Goal: Task Accomplishment & Management: Manage account settings

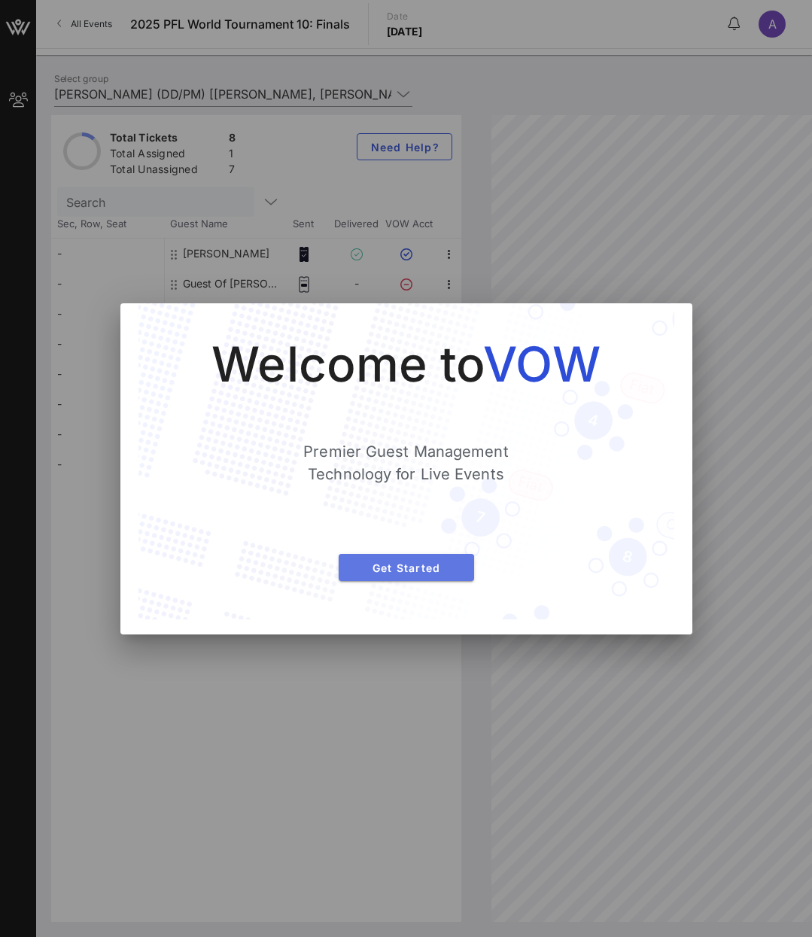
click at [421, 571] on span "Get Started" at bounding box center [406, 567] width 111 height 13
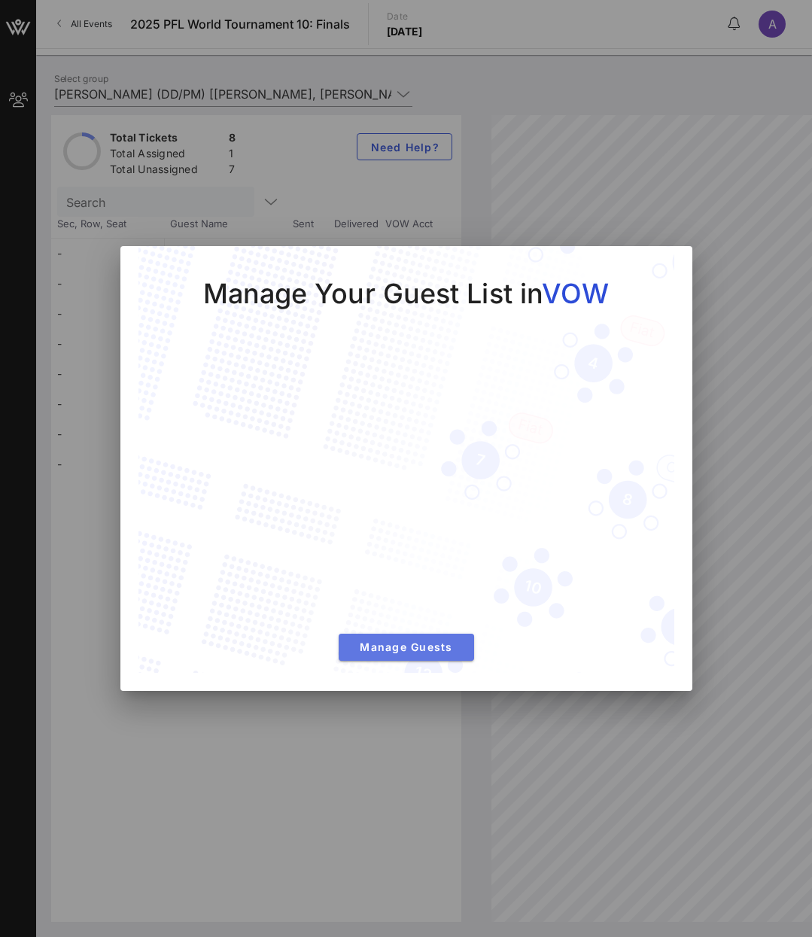
click at [399, 650] on span "Manage Guests" at bounding box center [406, 646] width 111 height 13
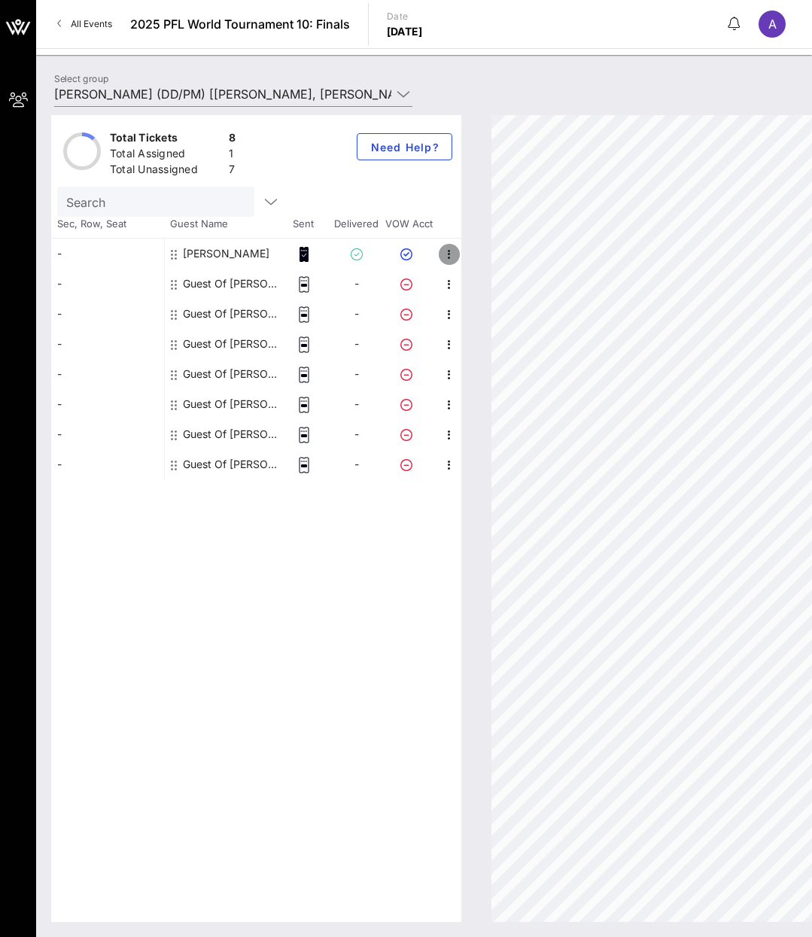
click at [451, 257] on icon "button" at bounding box center [449, 254] width 18 height 18
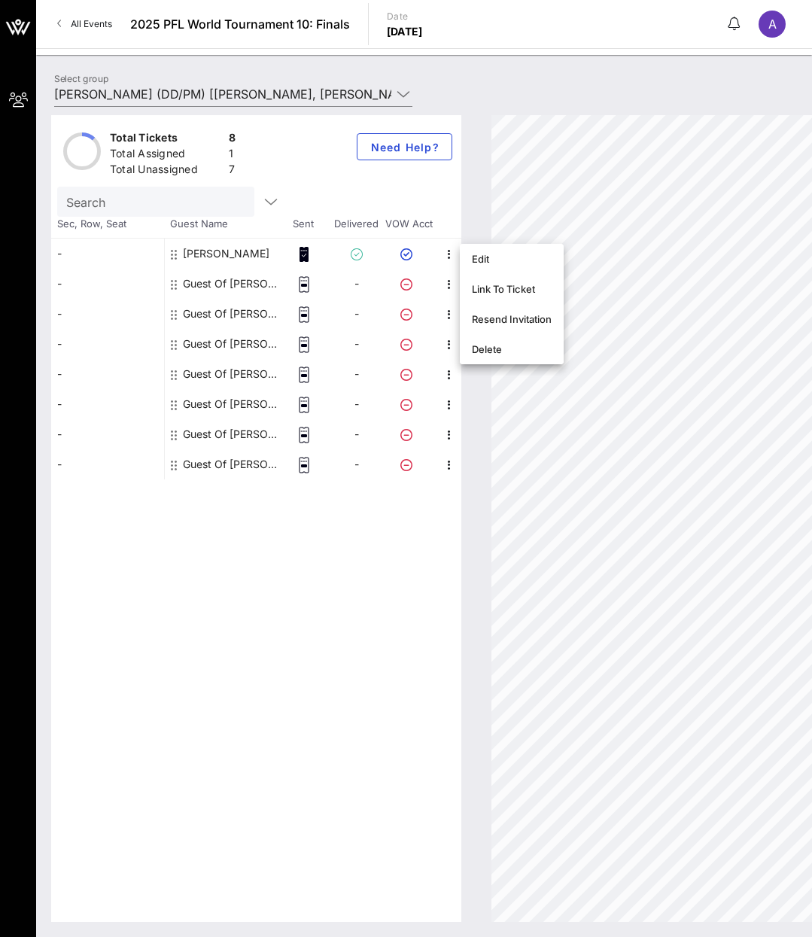
click at [351, 600] on div "Total Tickets 8 Total Assigned 1 Total Unassigned 7 Need Help? Search Sec, Row,…" at bounding box center [256, 518] width 410 height 807
click at [449, 283] on icon "button" at bounding box center [449, 284] width 18 height 18
click at [316, 585] on div "Total Tickets 8 Total Assigned 1 Total Unassigned 7 Need Help? Search Sec, Row,…" at bounding box center [256, 518] width 410 height 807
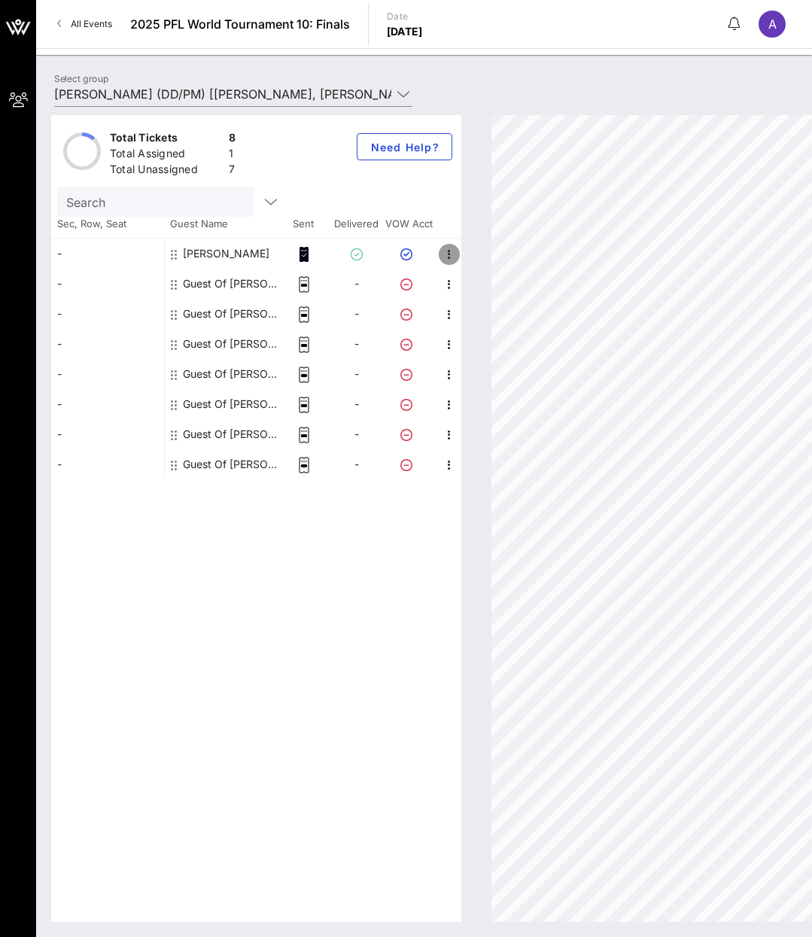
click at [447, 260] on icon "button" at bounding box center [449, 254] width 18 height 18
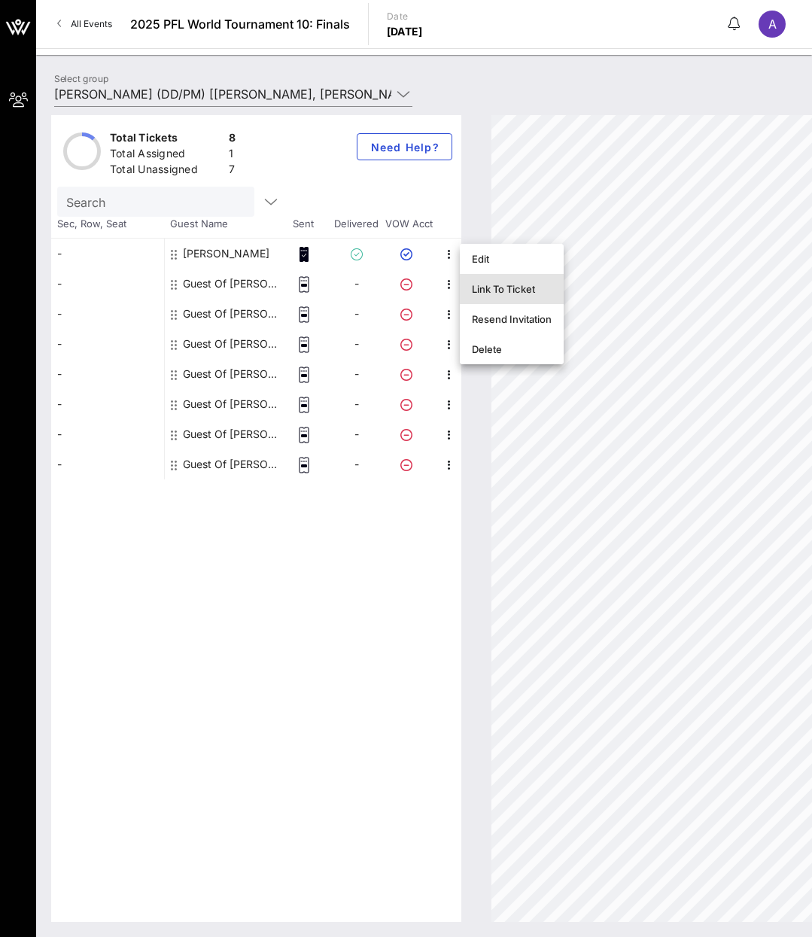
click at [497, 291] on div "Link To Ticket" at bounding box center [512, 289] width 80 height 12
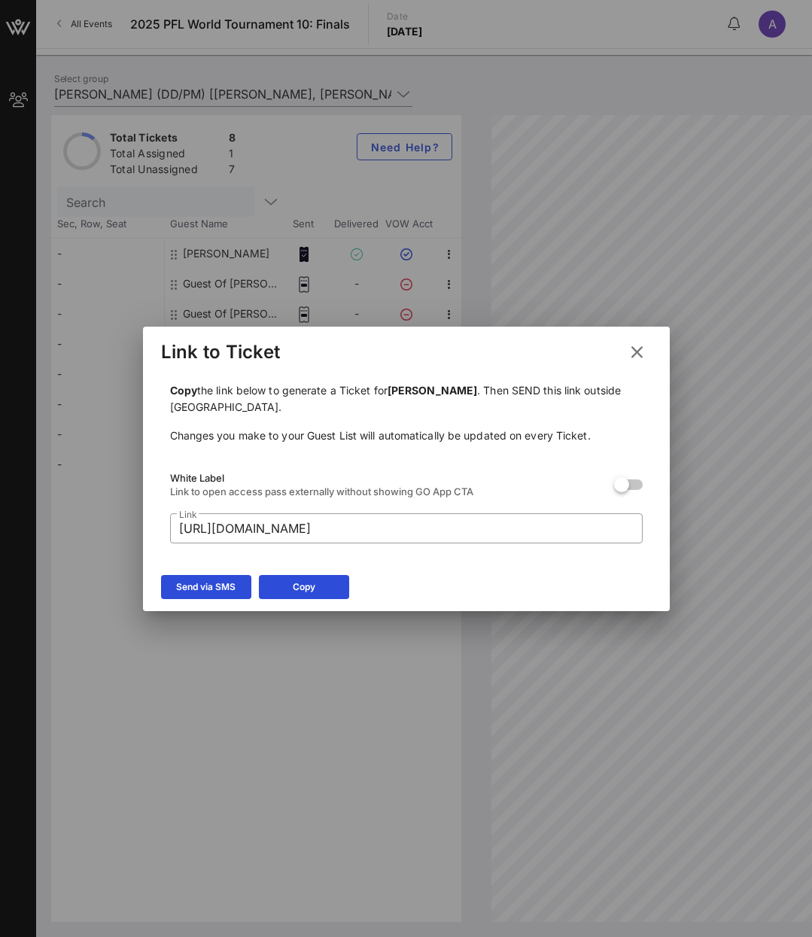
click at [630, 349] on icon at bounding box center [636, 351] width 21 height 19
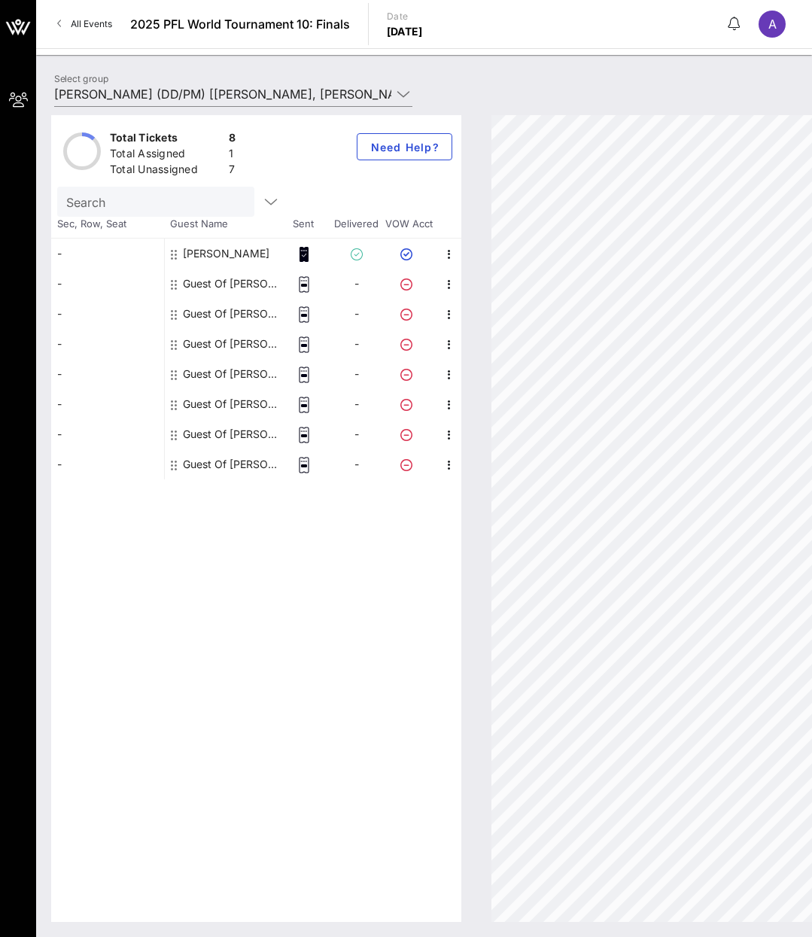
click at [304, 255] on icon at bounding box center [303, 254] width 9 height 15
click at [447, 253] on icon "button" at bounding box center [449, 254] width 18 height 18
click at [494, 289] on div "Link To Ticket" at bounding box center [512, 289] width 80 height 12
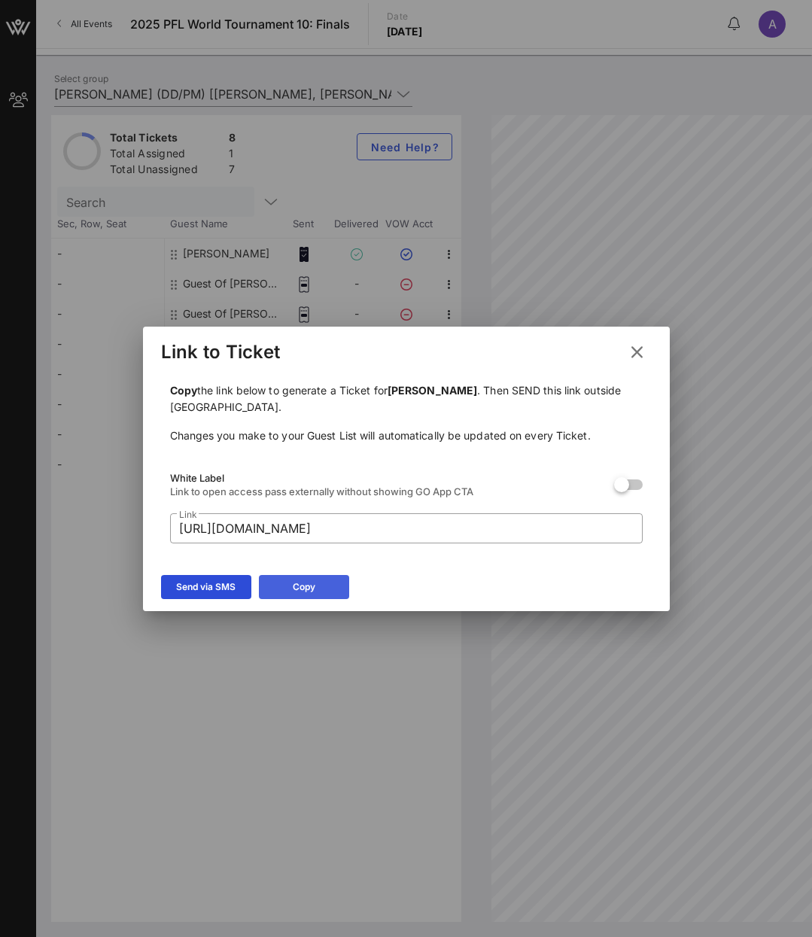
click at [301, 585] on icon at bounding box center [303, 587] width 11 height 10
